Goal: Navigation & Orientation: Find specific page/section

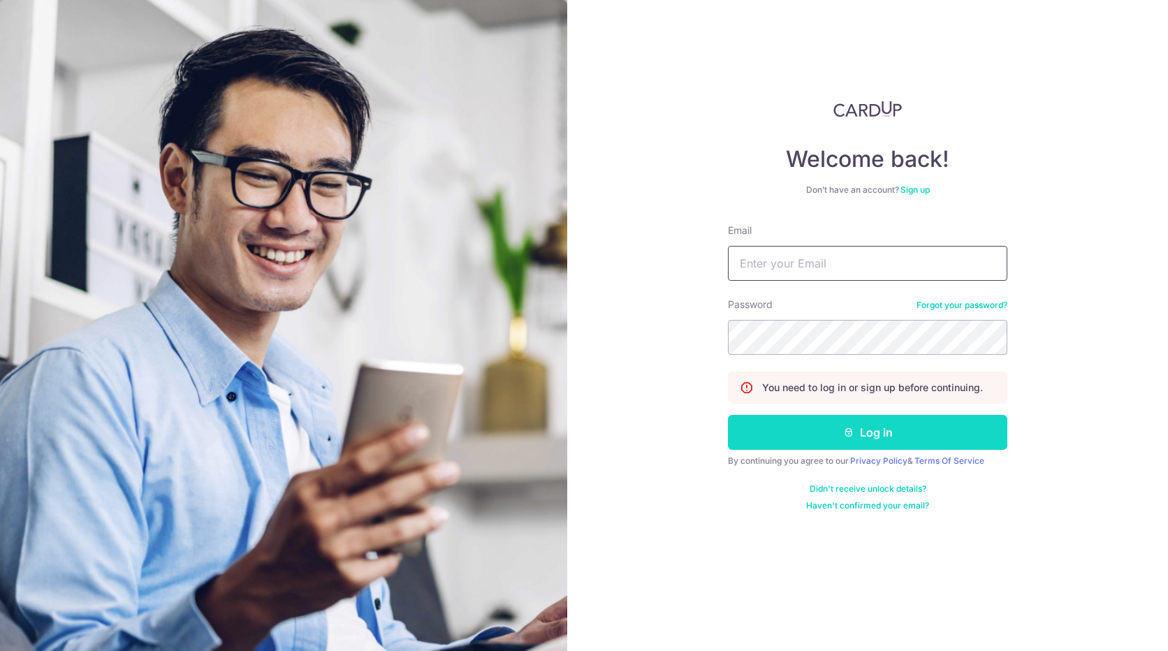
type input "[EMAIL_ADDRESS][DOMAIN_NAME]"
click at [891, 437] on button "Log in" at bounding box center [867, 432] width 279 height 35
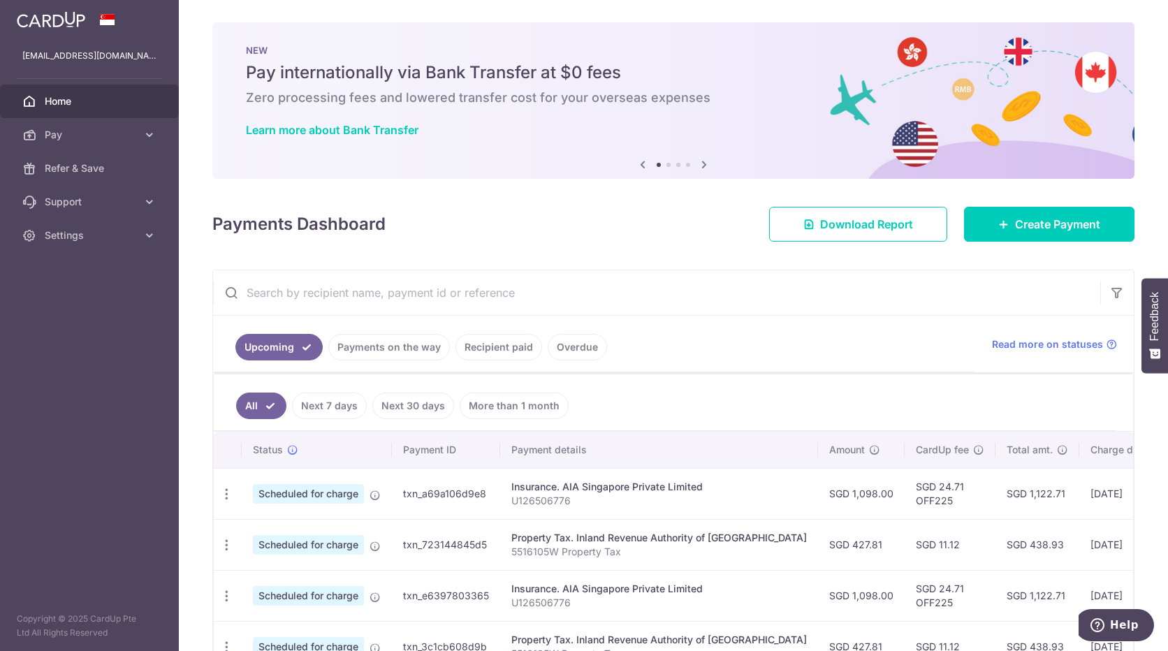
click at [506, 352] on link "Recipient paid" at bounding box center [498, 347] width 87 height 27
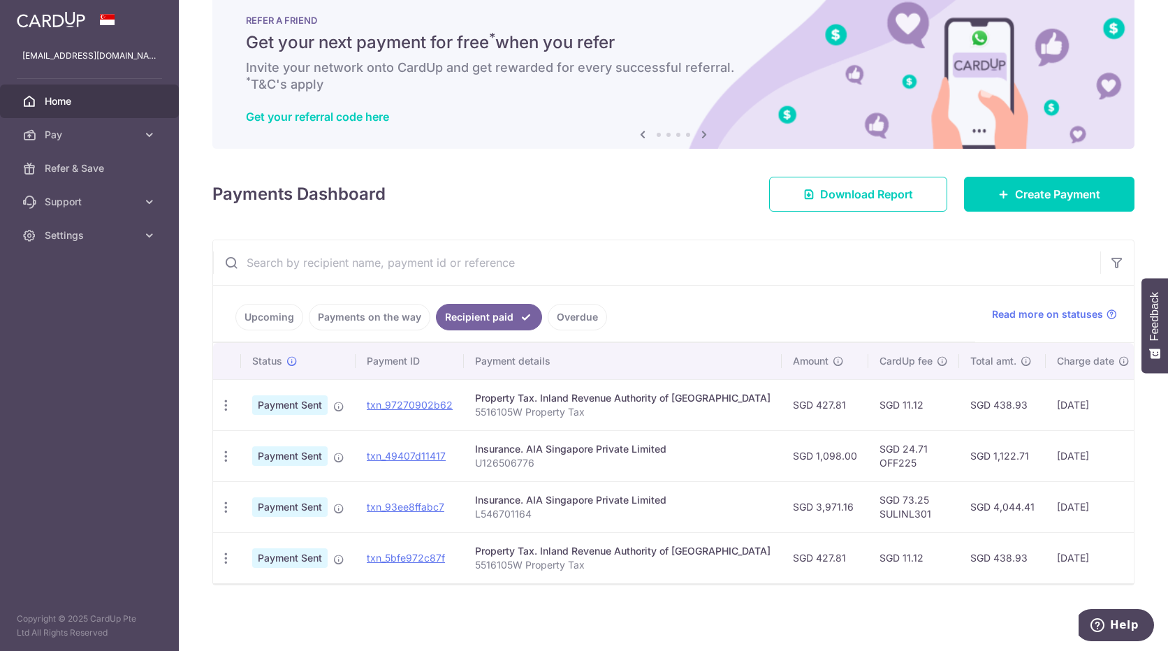
scroll to position [37, 0]
